Goal: Find specific page/section: Find specific page/section

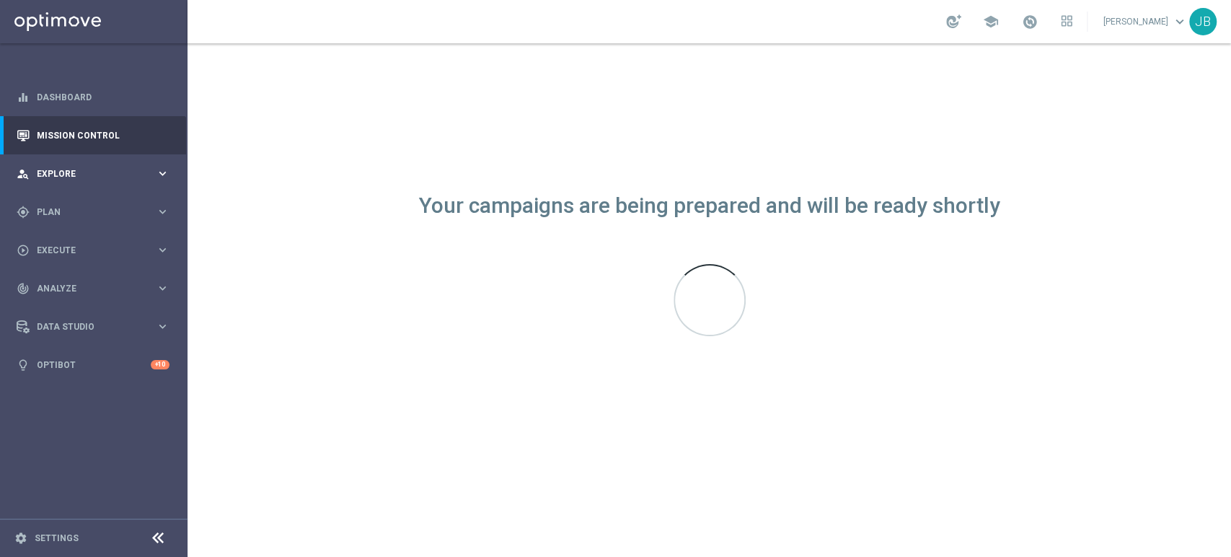
click at [37, 166] on div "person_search Explore keyboard_arrow_right" at bounding box center [93, 173] width 186 height 38
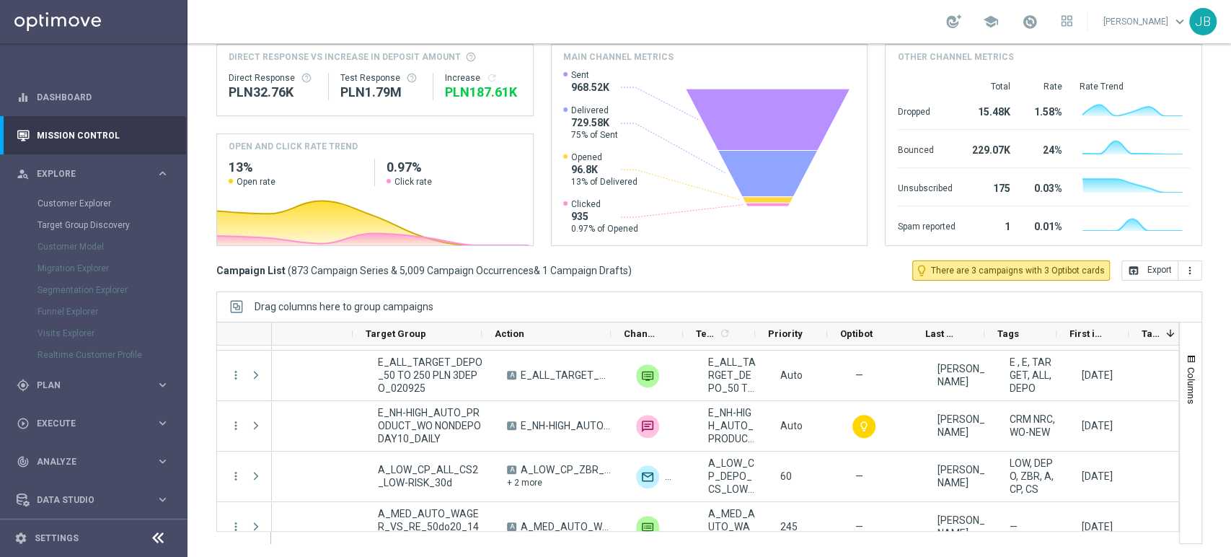
scroll to position [0, 219]
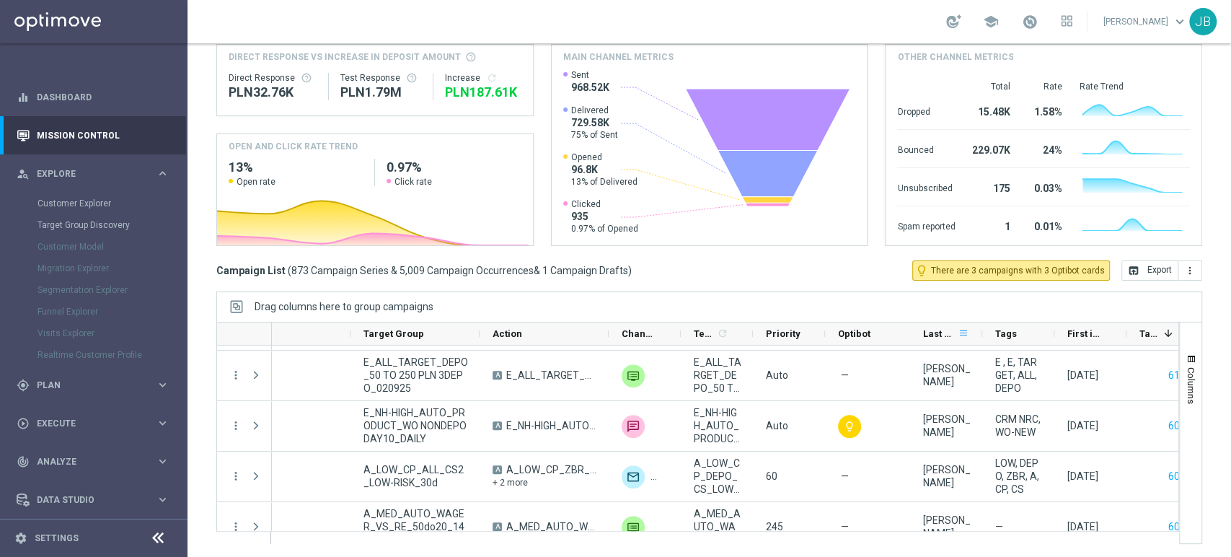
click at [963, 333] on span at bounding box center [964, 333] width 12 height 12
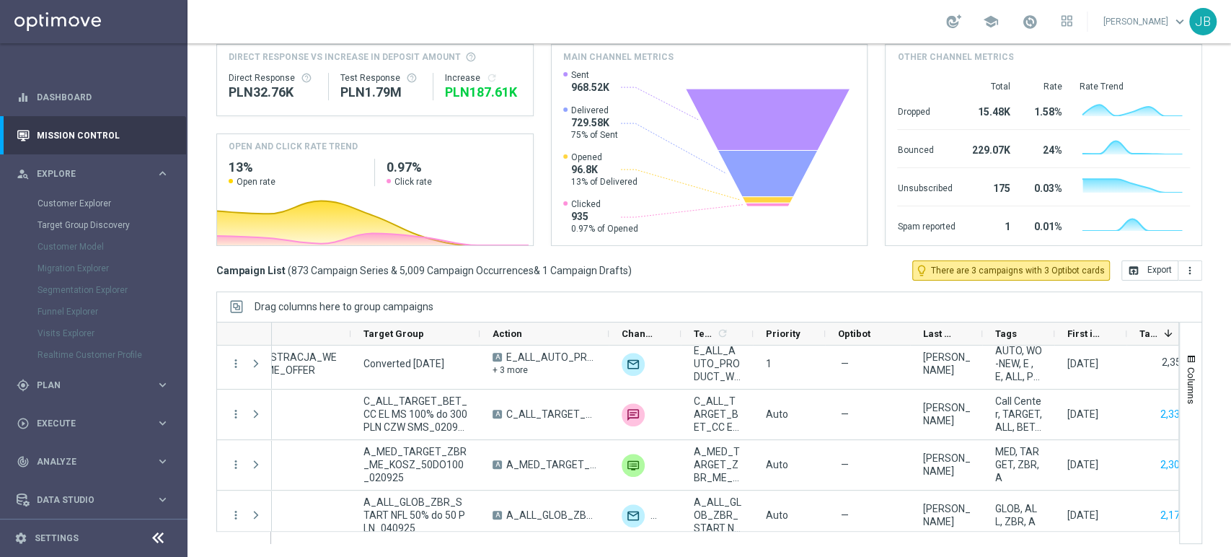
scroll to position [4199, 0]
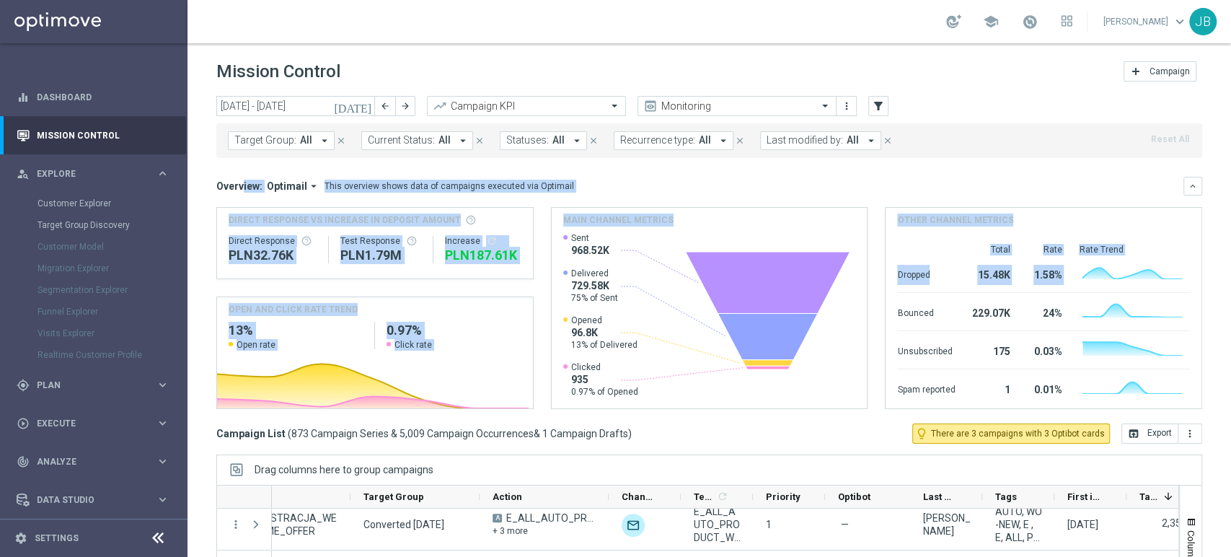
click at [1230, 109] on div "Mission Control add Campaign [DATE] [DATE] - [DATE] arrow_back arrow_forward Ca…" at bounding box center [710, 299] width 1044 height 513
click at [83, 388] on span "Plan" at bounding box center [96, 385] width 119 height 9
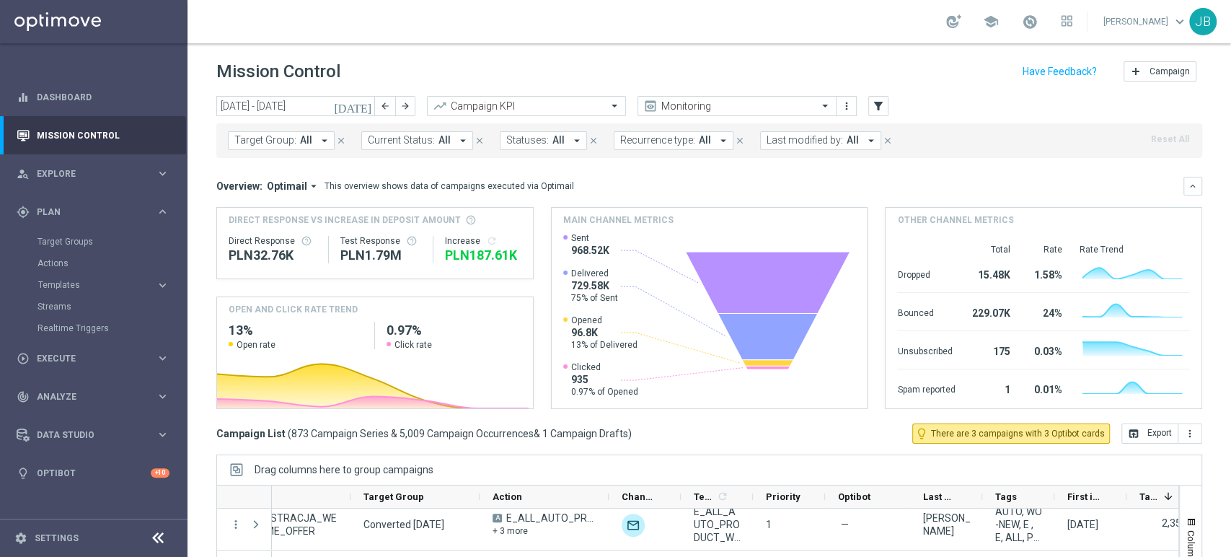
scroll to position [163, 0]
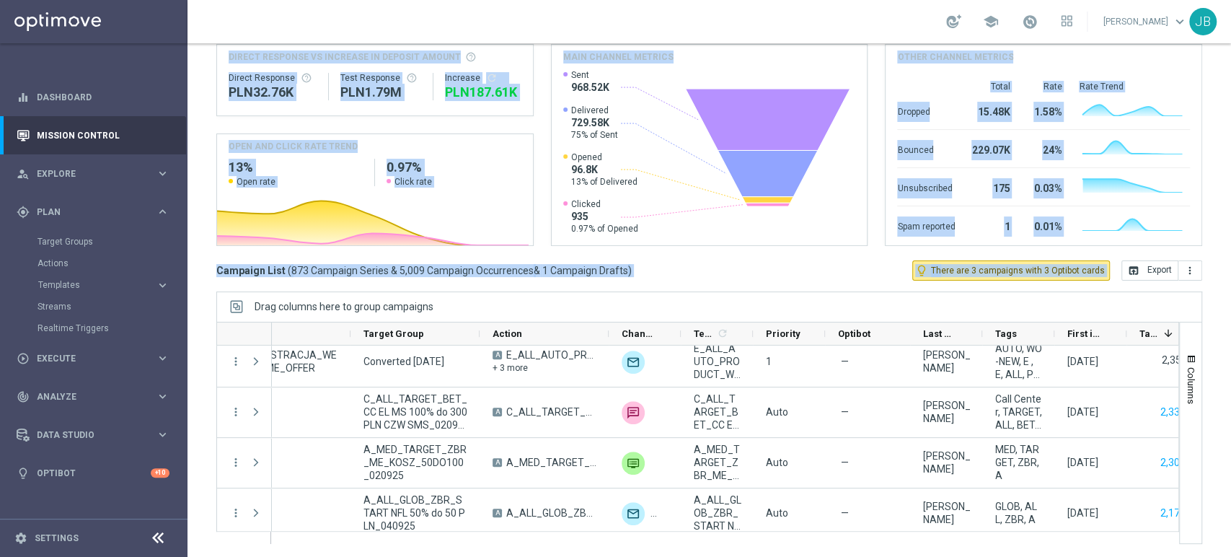
drag, startPoint x: 1230, startPoint y: 131, endPoint x: 1202, endPoint y: 418, distance: 288.3
click at [1202, 418] on div "Mission Control add Campaign [DATE] [DATE] - [DATE] arrow_back arrow_forward Ca…" at bounding box center [710, 299] width 1044 height 513
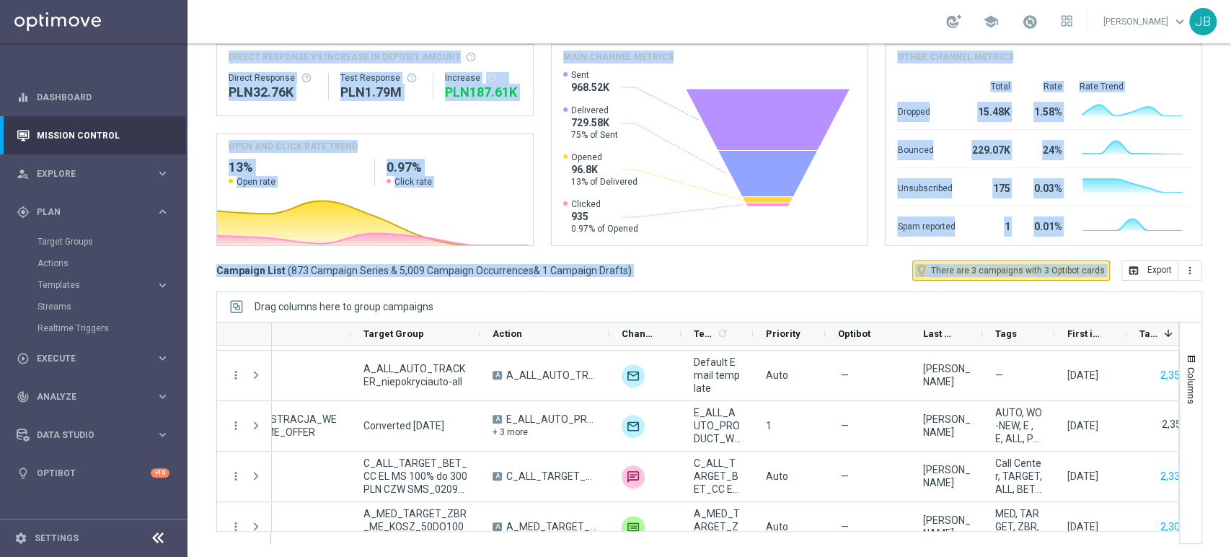
scroll to position [4102, 0]
